Goal: Information Seeking & Learning: Find specific fact

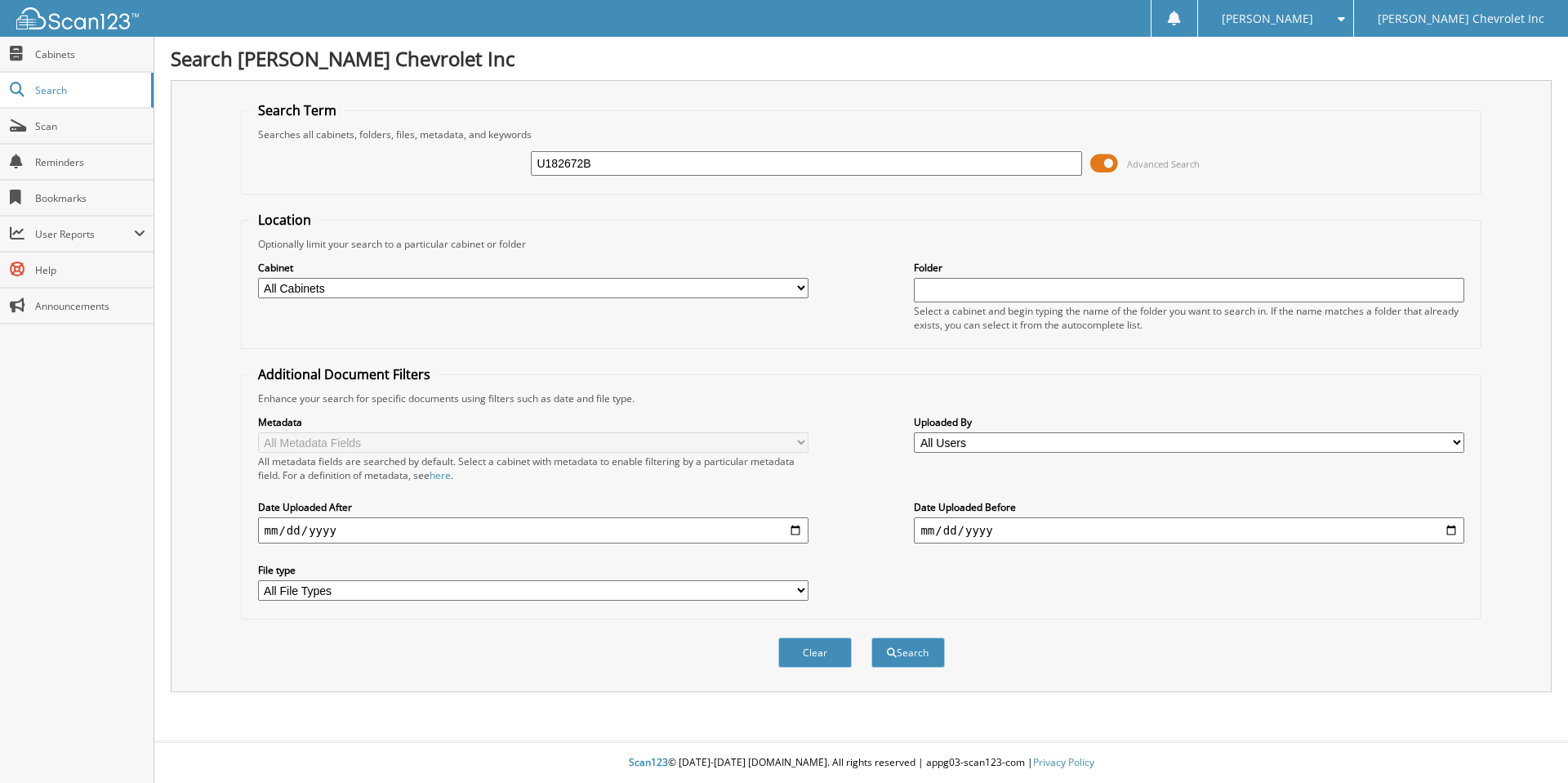
type input "U182672B"
click at [906, 217] on fieldset "Location Optionally limit your search to a particular cabinet or folder Cabinet…" at bounding box center [862, 280] width 1242 height 139
click at [916, 651] on button "Search" at bounding box center [908, 653] width 73 height 31
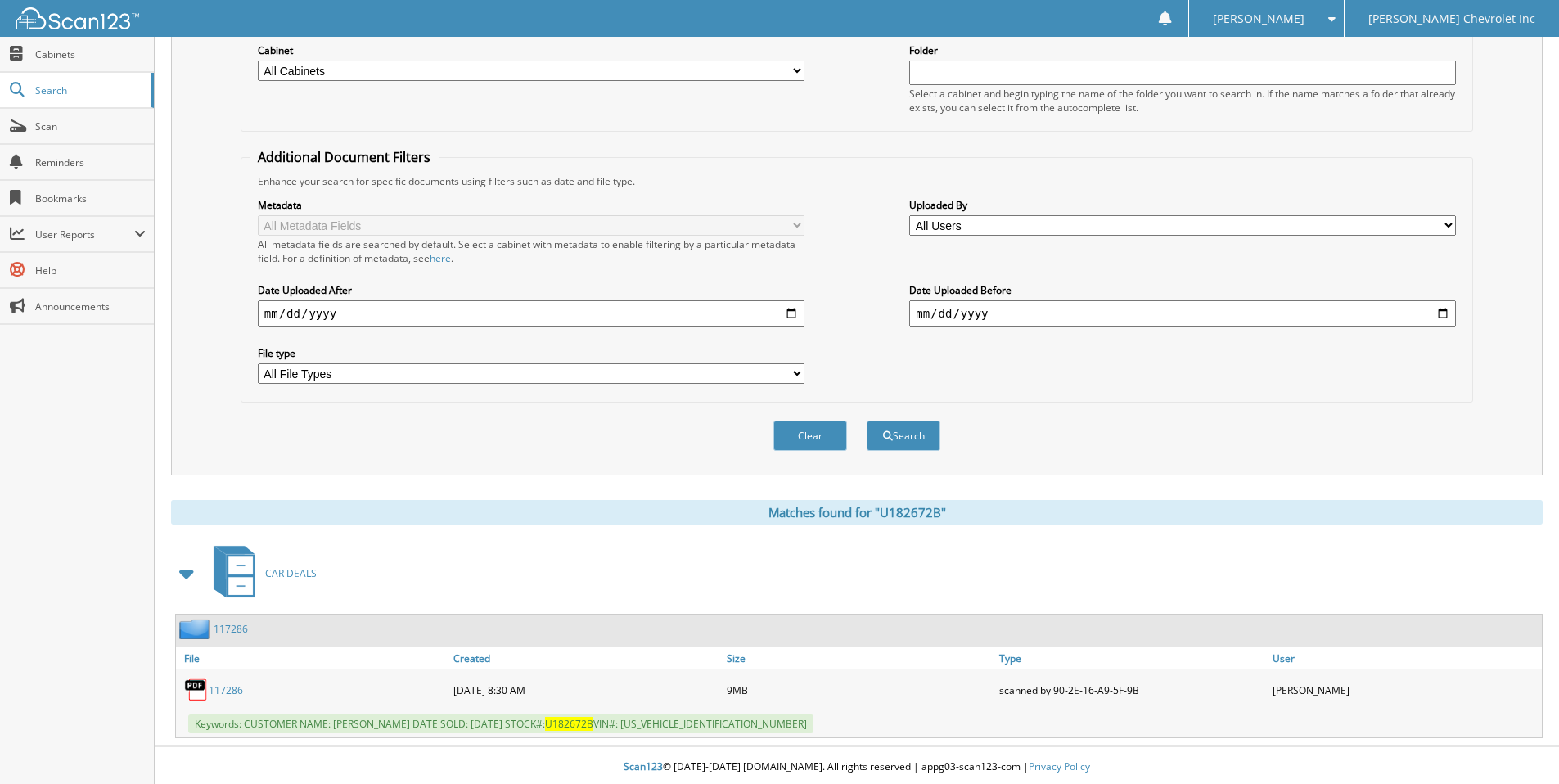
scroll to position [222, 0]
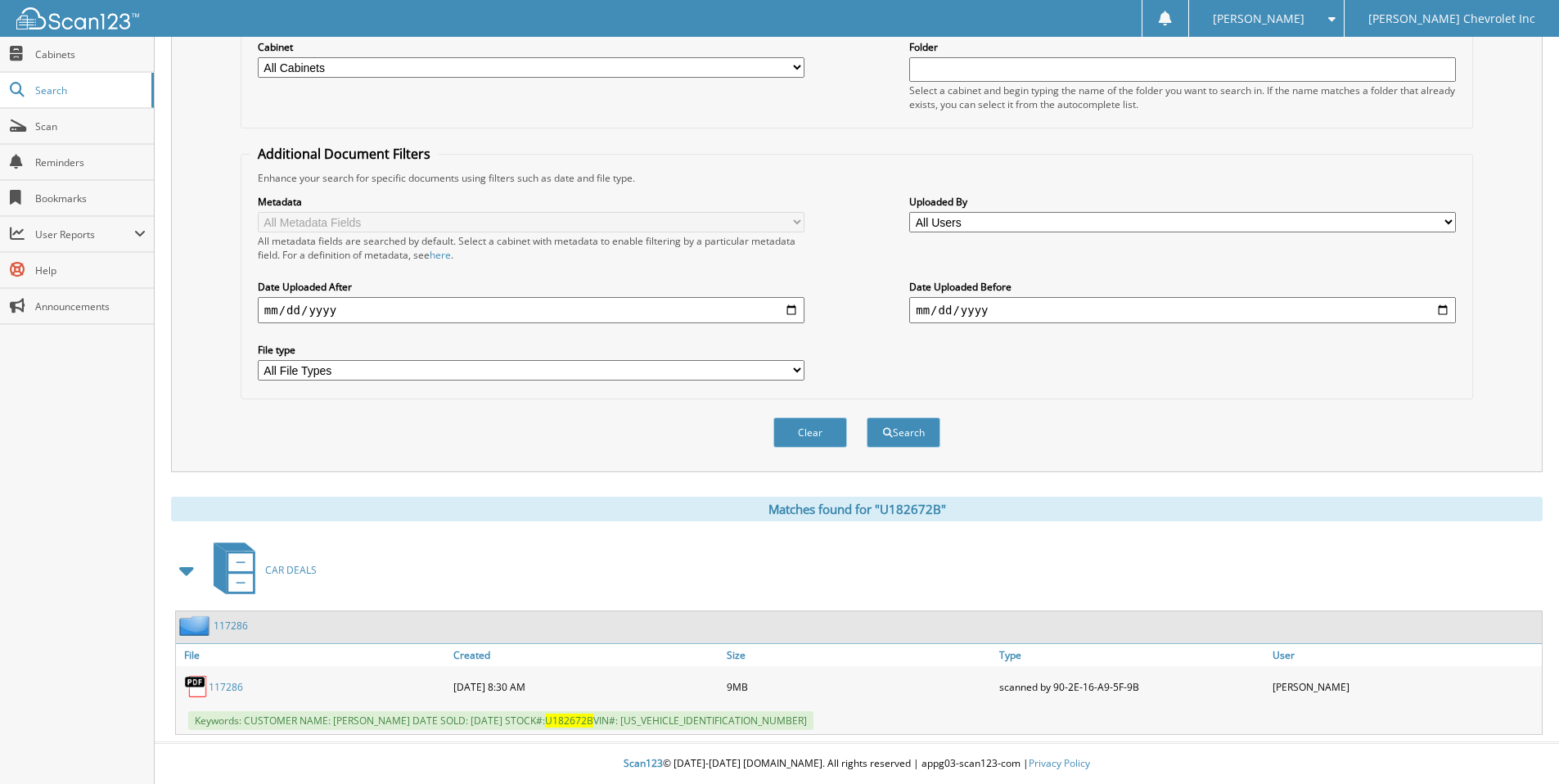
click at [221, 686] on link "117286" at bounding box center [225, 686] width 34 height 14
